Goal: Task Accomplishment & Management: Use online tool/utility

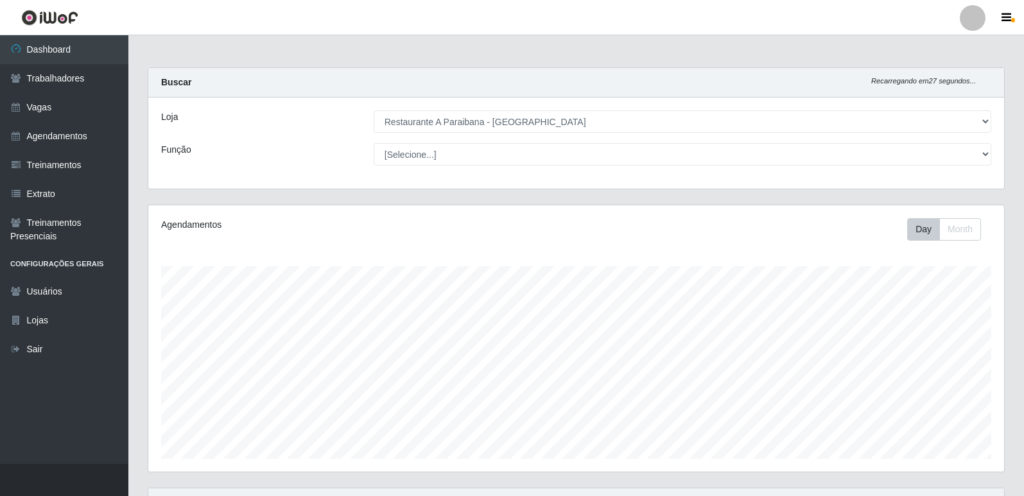
select select "342"
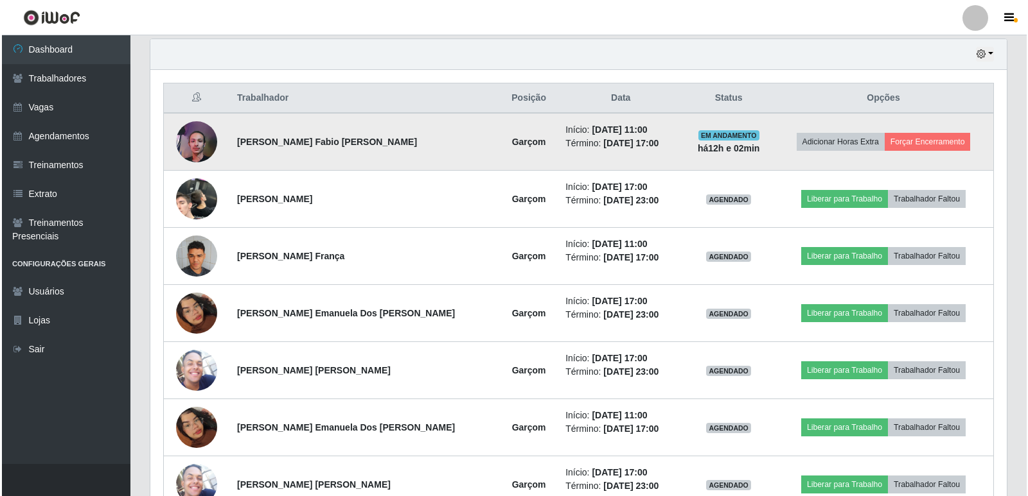
scroll to position [267, 856]
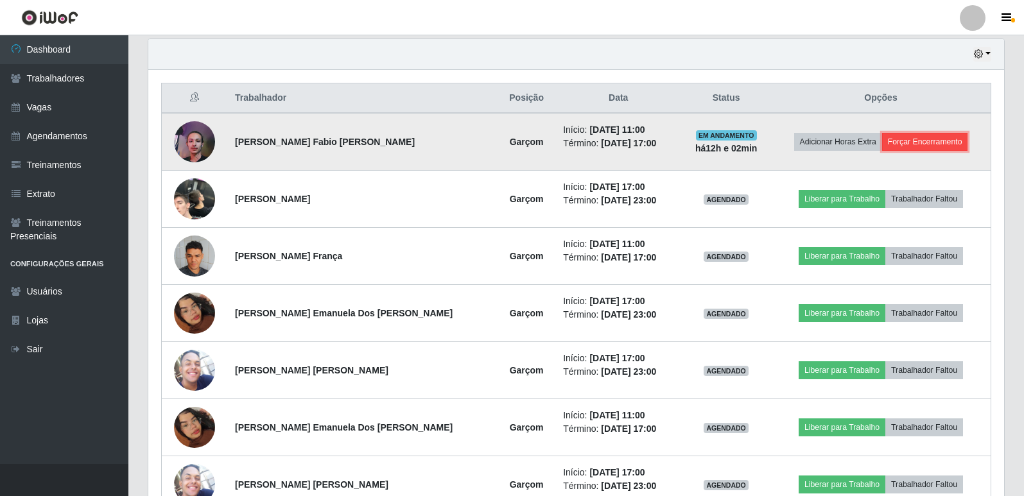
click at [913, 141] on button "Forçar Encerramento" at bounding box center [925, 142] width 86 height 18
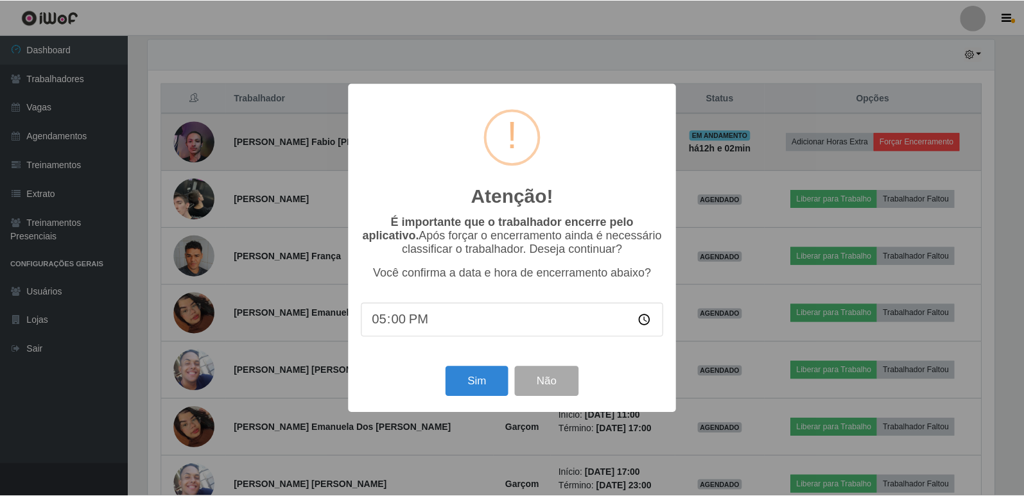
scroll to position [267, 850]
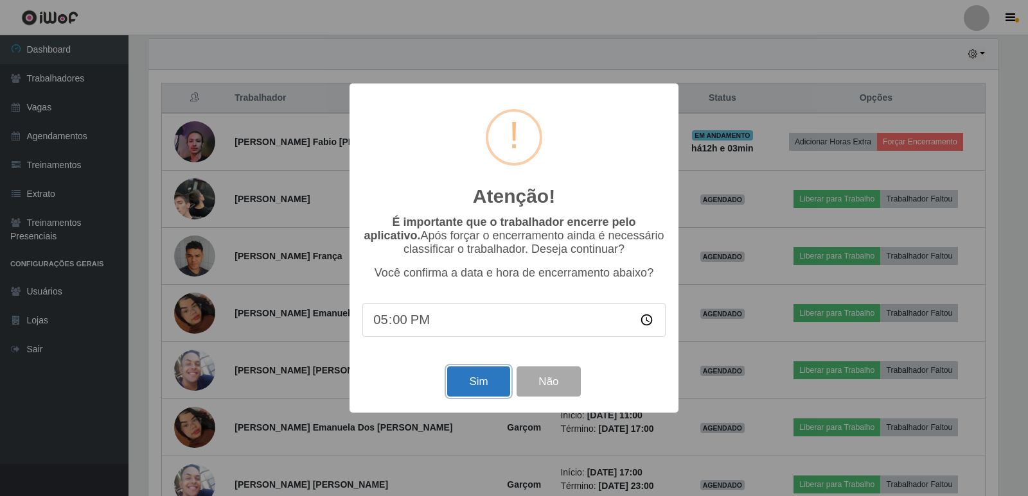
click at [481, 387] on button "Sim" at bounding box center [478, 382] width 62 height 30
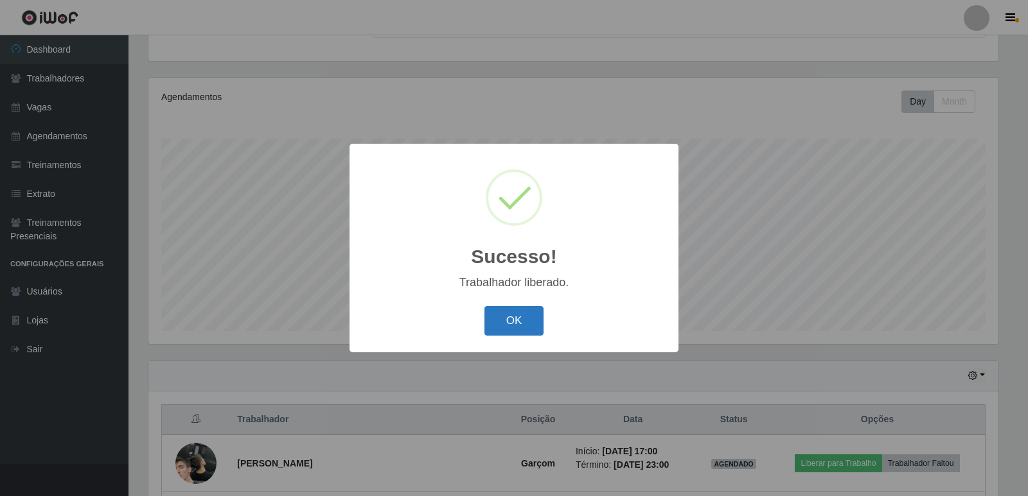
click at [525, 317] on button "OK" at bounding box center [514, 321] width 60 height 30
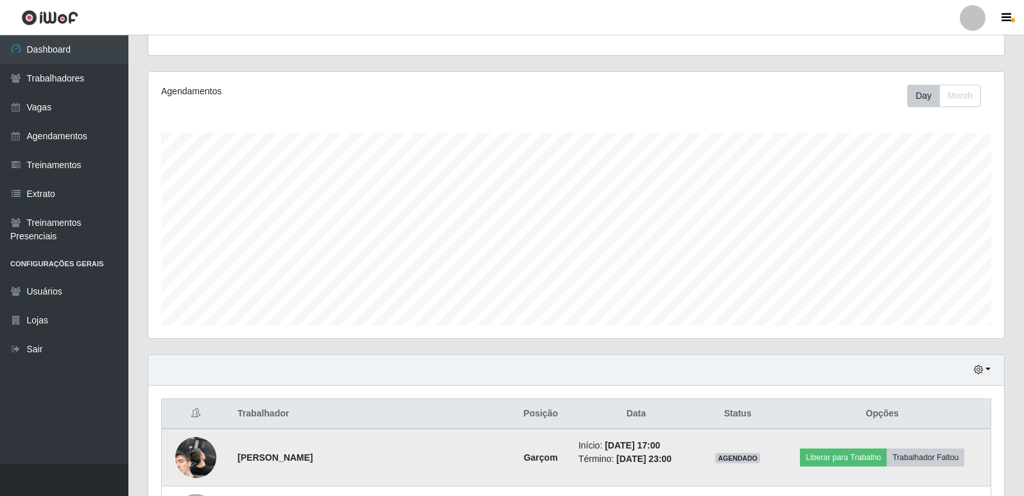
scroll to position [128, 0]
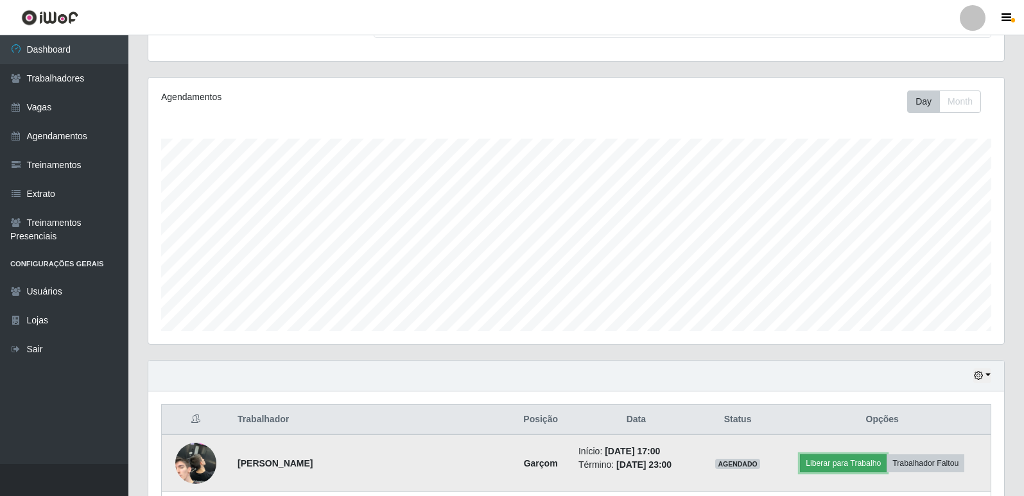
click at [833, 466] on button "Liberar para Trabalho" at bounding box center [843, 464] width 87 height 18
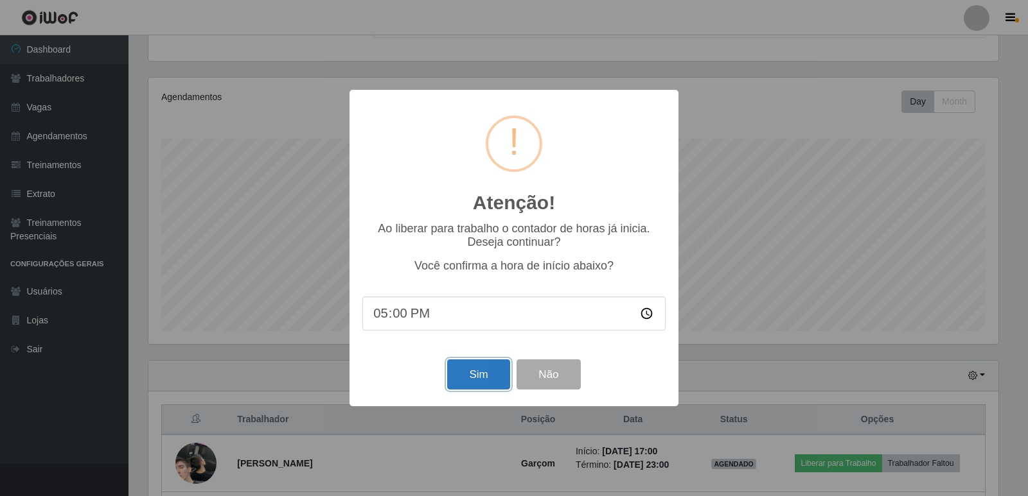
click at [475, 371] on button "Sim" at bounding box center [478, 375] width 62 height 30
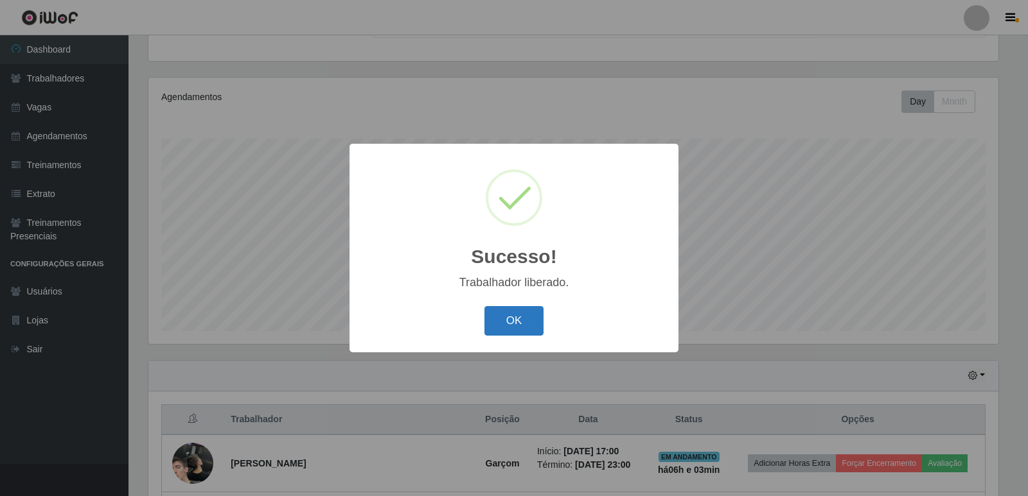
click at [523, 318] on button "OK" at bounding box center [514, 321] width 60 height 30
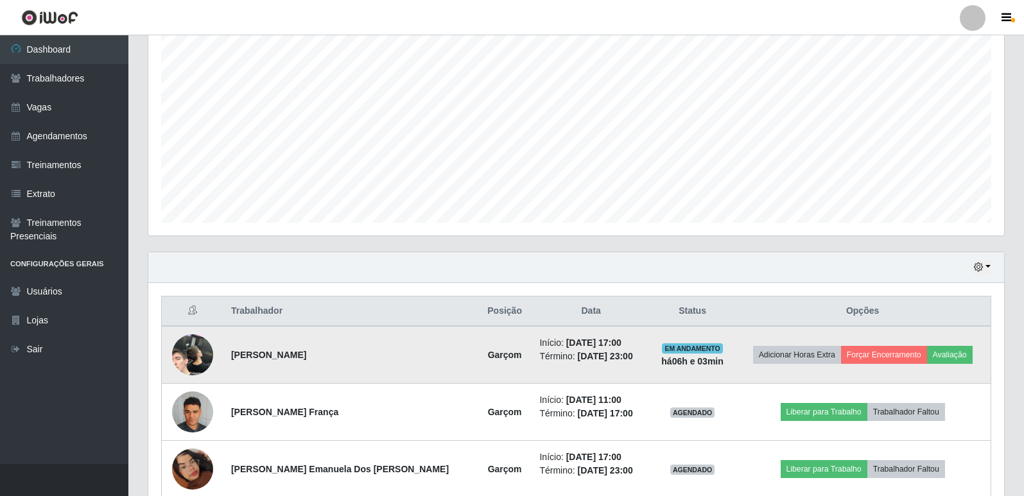
scroll to position [256, 0]
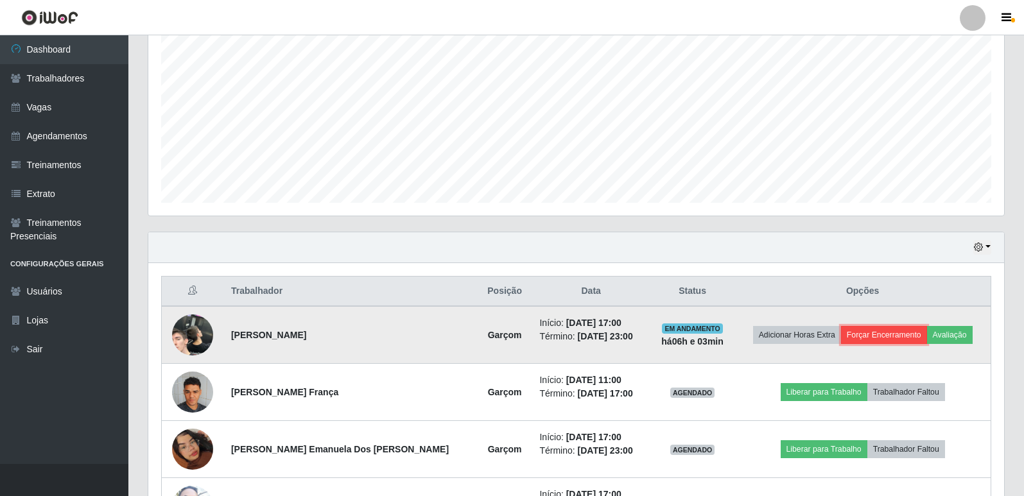
click at [870, 333] on button "Forçar Encerramento" at bounding box center [884, 335] width 86 height 18
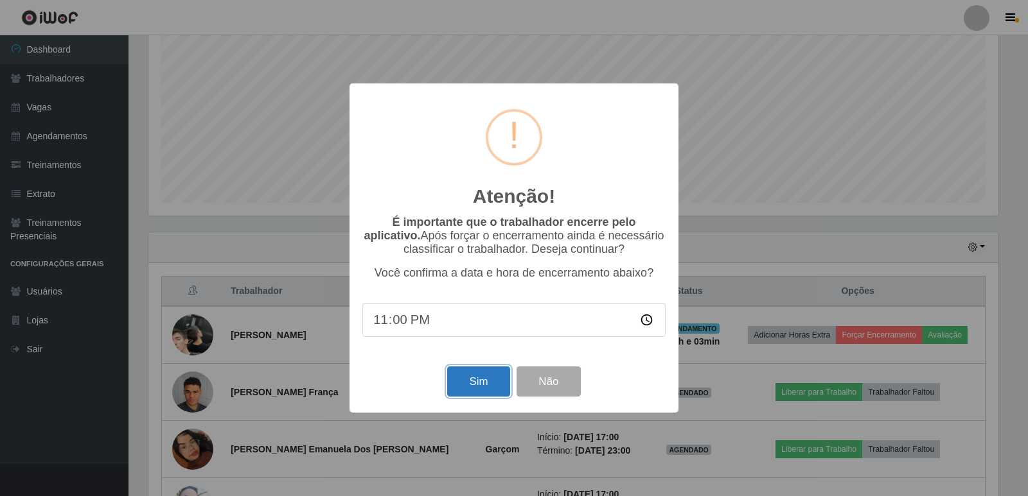
click at [489, 379] on button "Sim" at bounding box center [478, 382] width 62 height 30
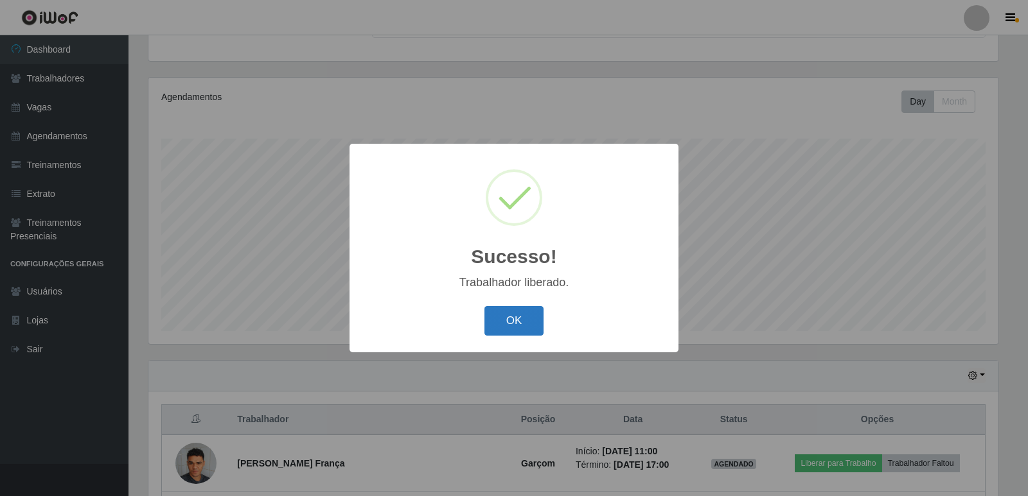
click at [529, 324] on button "OK" at bounding box center [514, 321] width 60 height 30
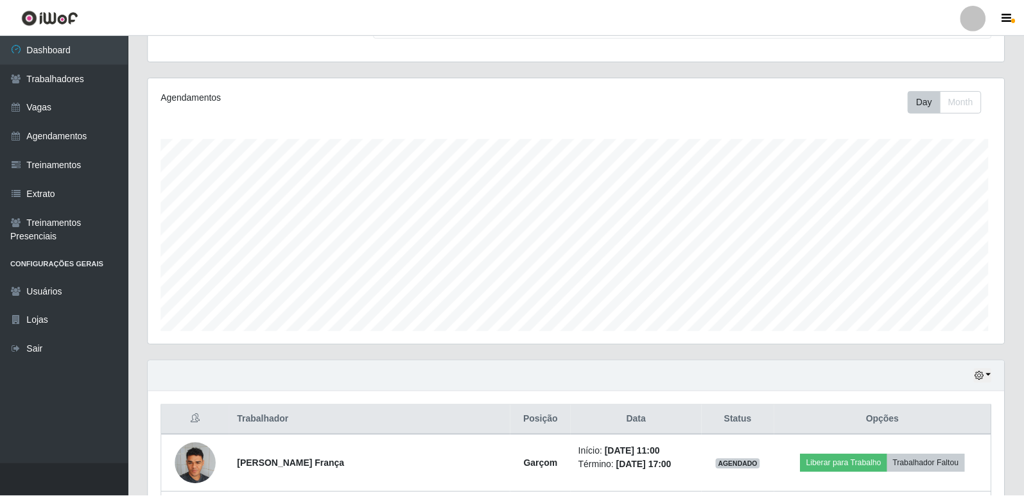
scroll to position [0, 0]
